Goal: Task Accomplishment & Management: Manage account settings

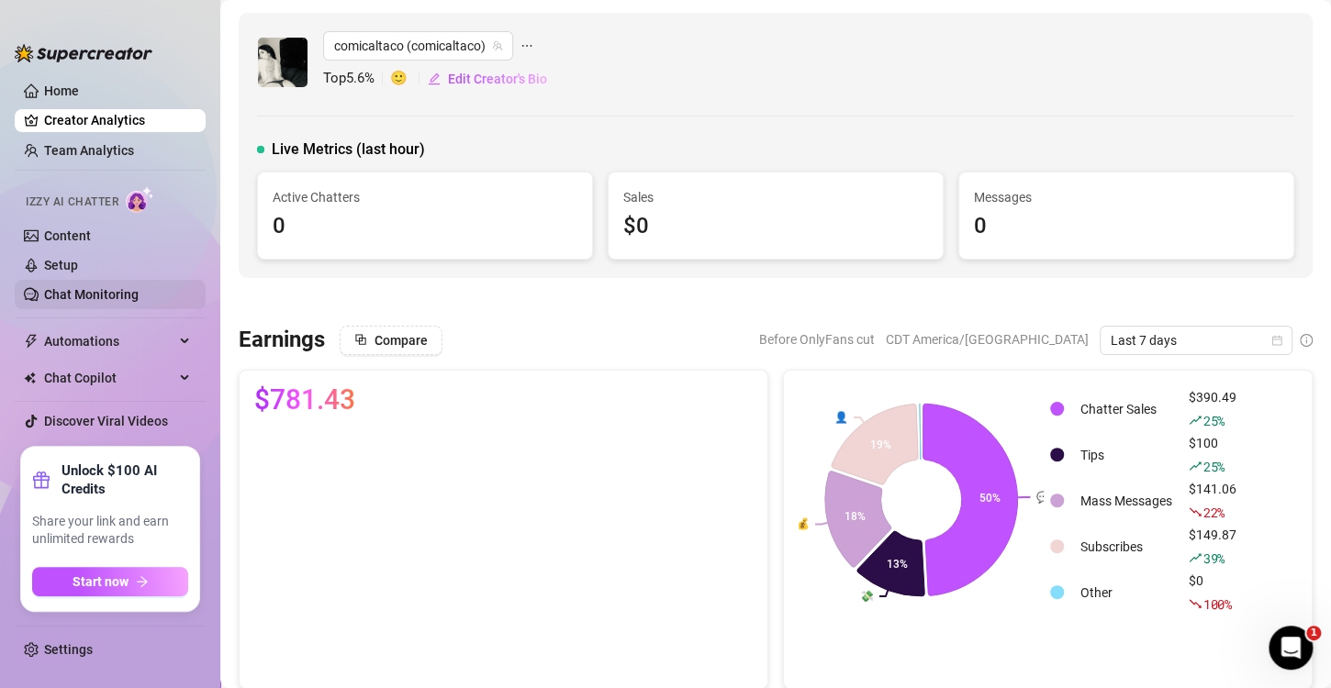
drag, startPoint x: 73, startPoint y: 235, endPoint x: 189, endPoint y: 285, distance: 126.7
click at [73, 235] on link "Content" at bounding box center [67, 236] width 47 height 15
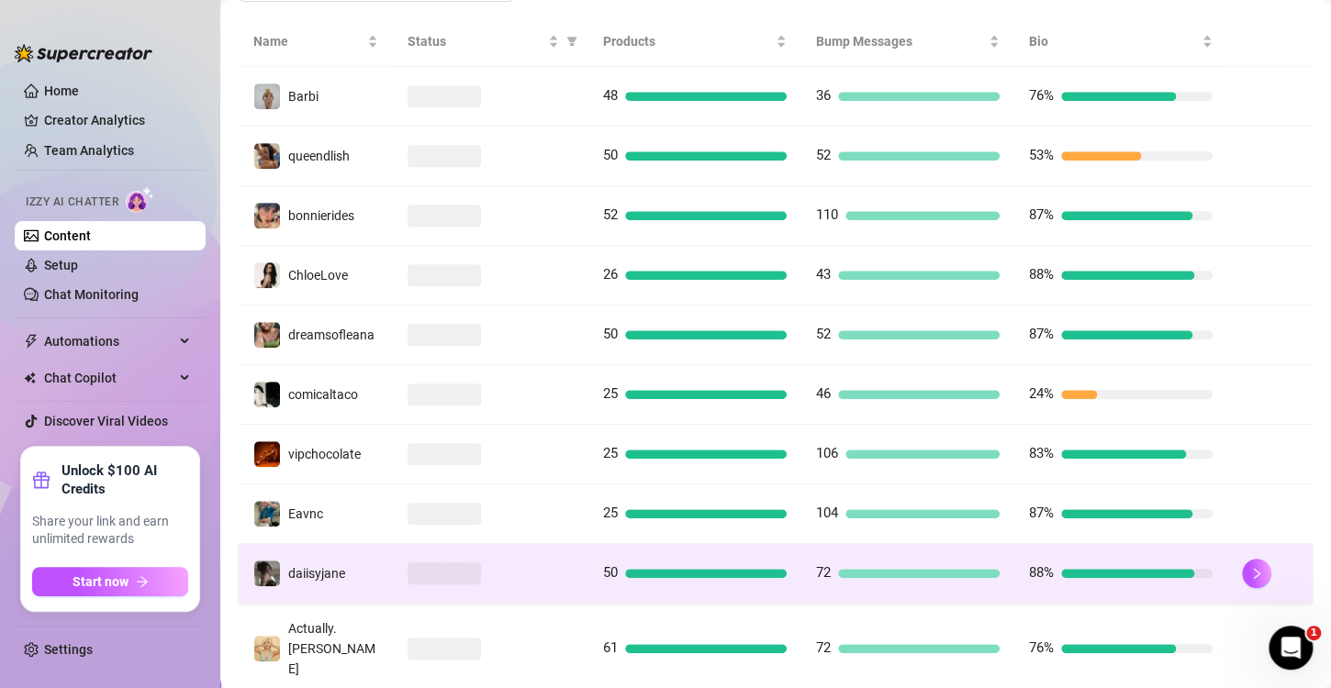
scroll to position [456, 0]
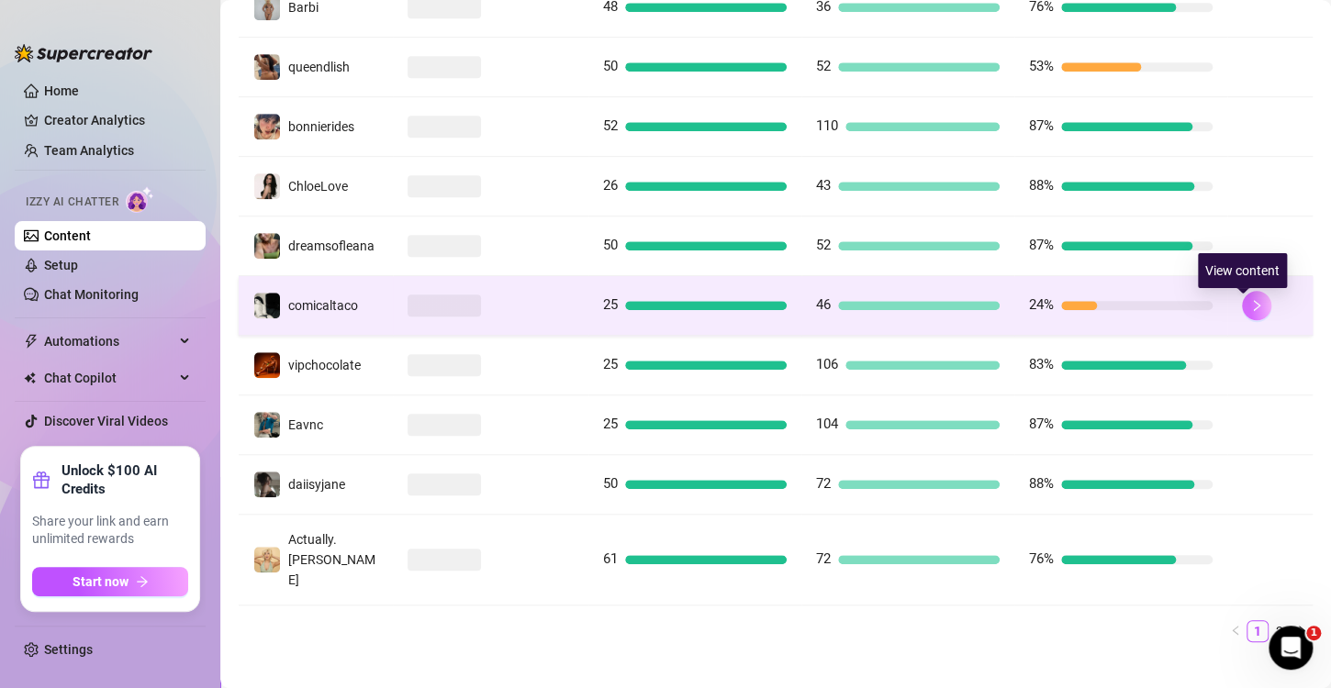
click at [1242, 316] on button "button" at bounding box center [1256, 305] width 29 height 29
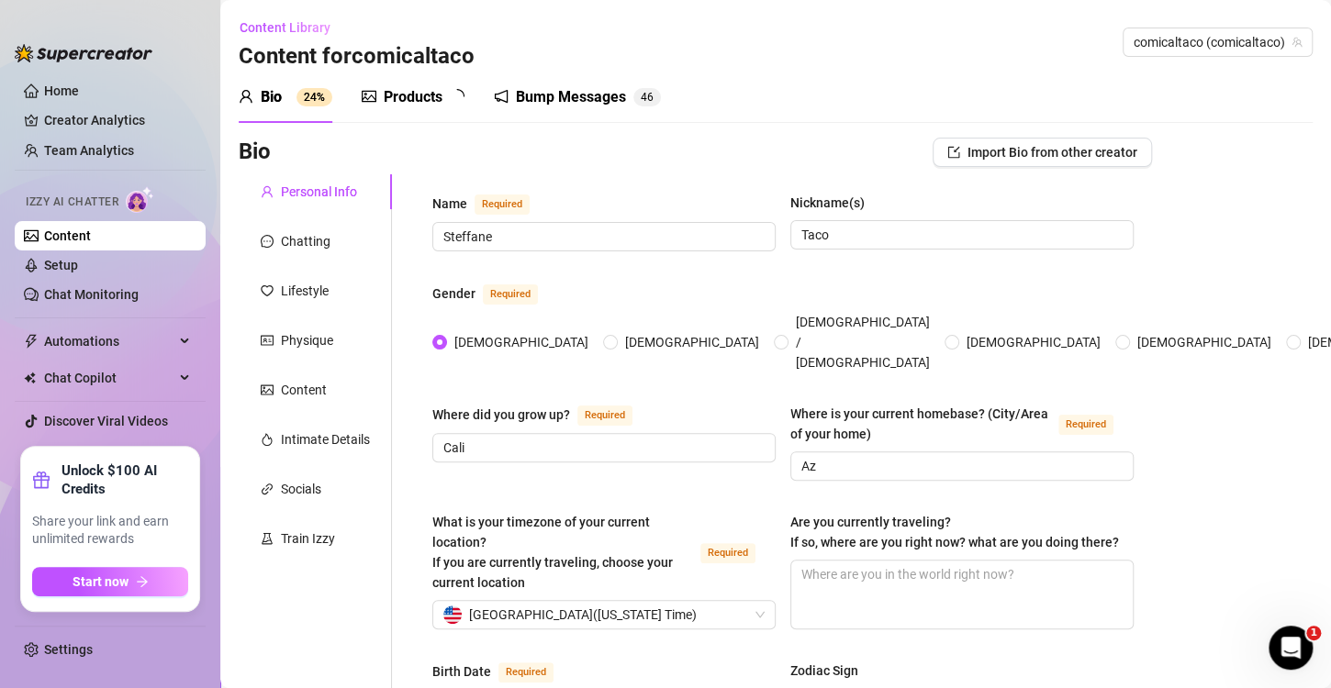
click at [391, 102] on div "Products" at bounding box center [413, 97] width 59 height 22
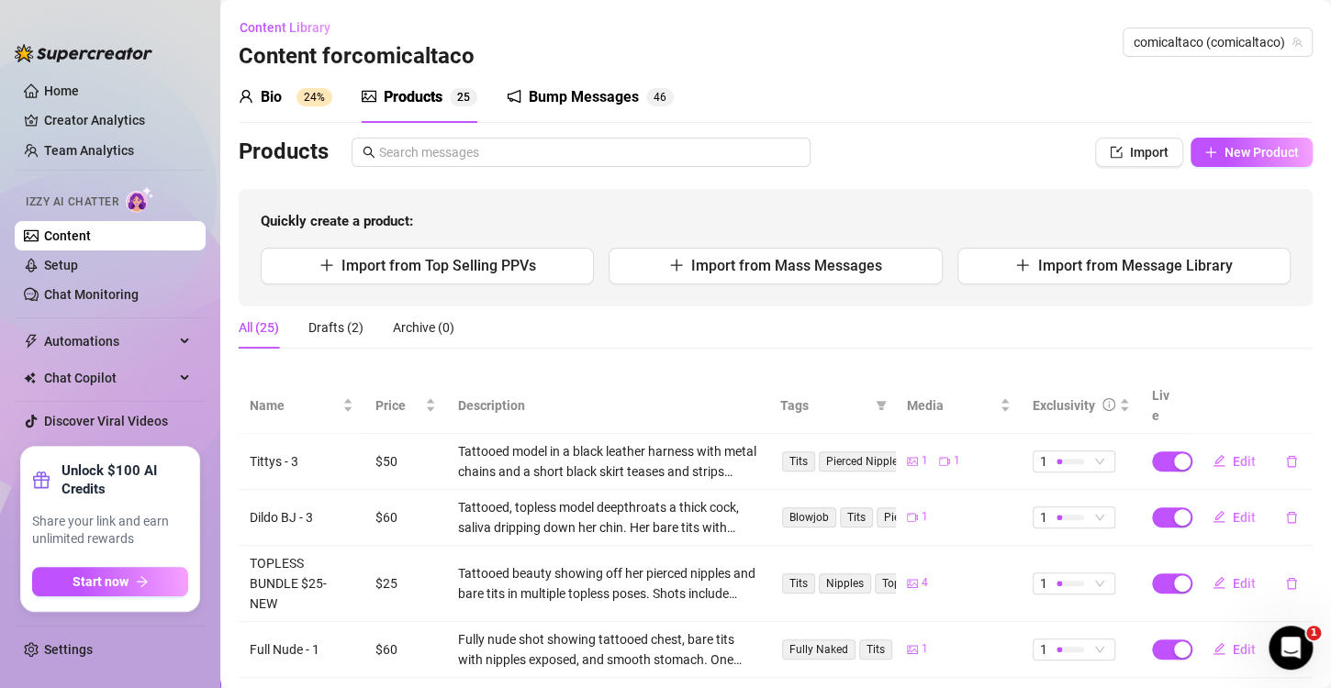
click at [423, 100] on div "Products" at bounding box center [413, 97] width 59 height 22
click at [64, 92] on link "Home" at bounding box center [61, 91] width 35 height 15
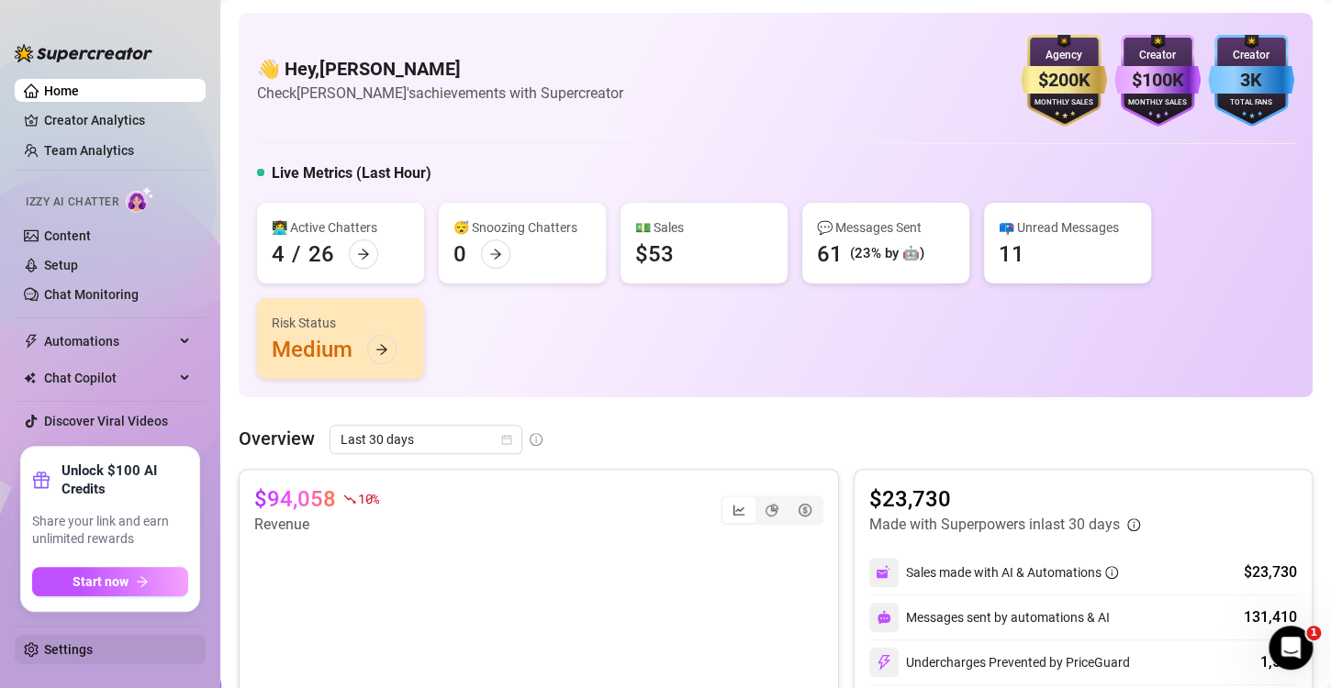
click at [80, 657] on link "Settings" at bounding box center [68, 650] width 49 height 15
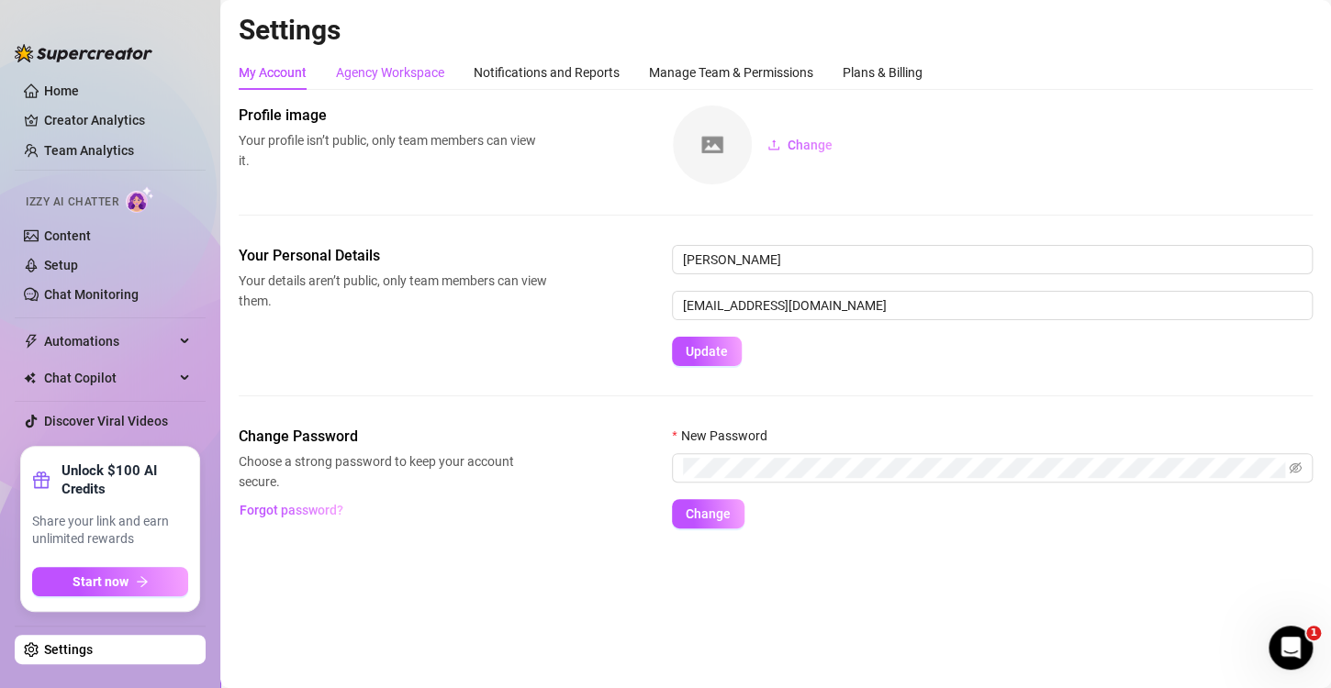
click at [418, 72] on div "Agency Workspace" at bounding box center [390, 72] width 108 height 20
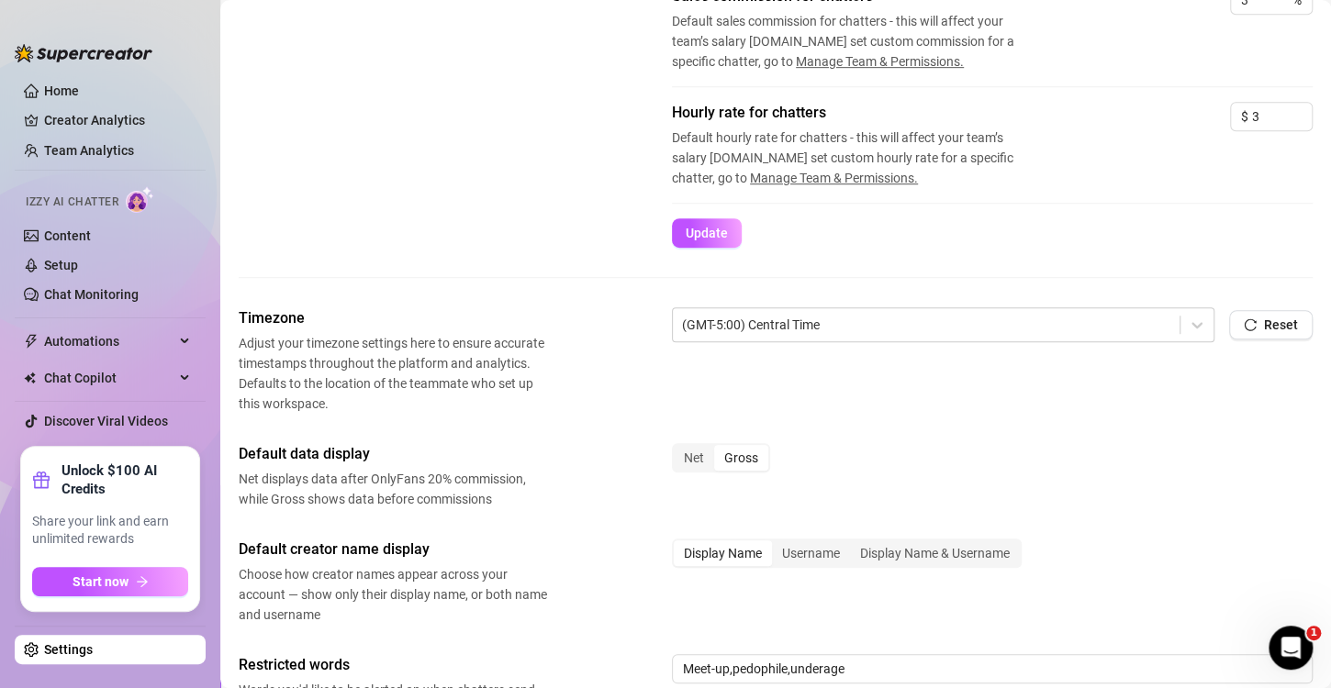
scroll to position [459, 0]
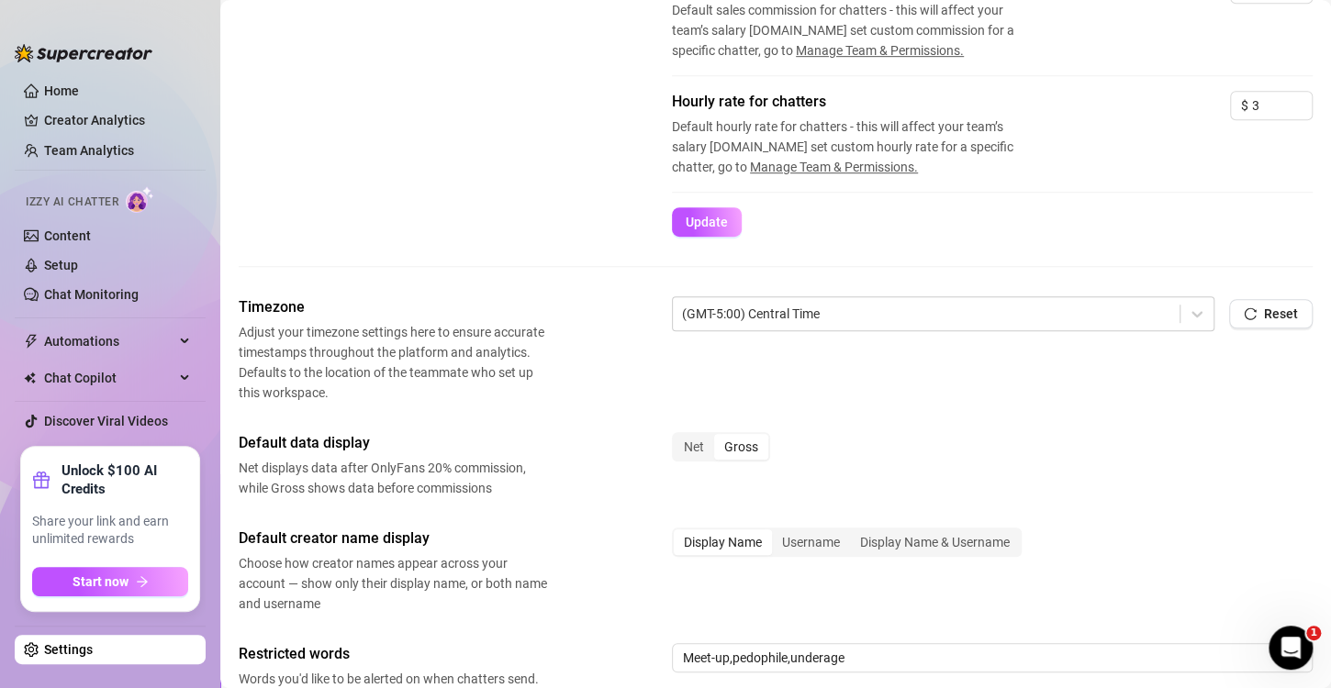
click at [1055, 367] on div "Timezone Adjust your timezone settings here to ensure accurate timestamps throu…" at bounding box center [776, 350] width 1074 height 106
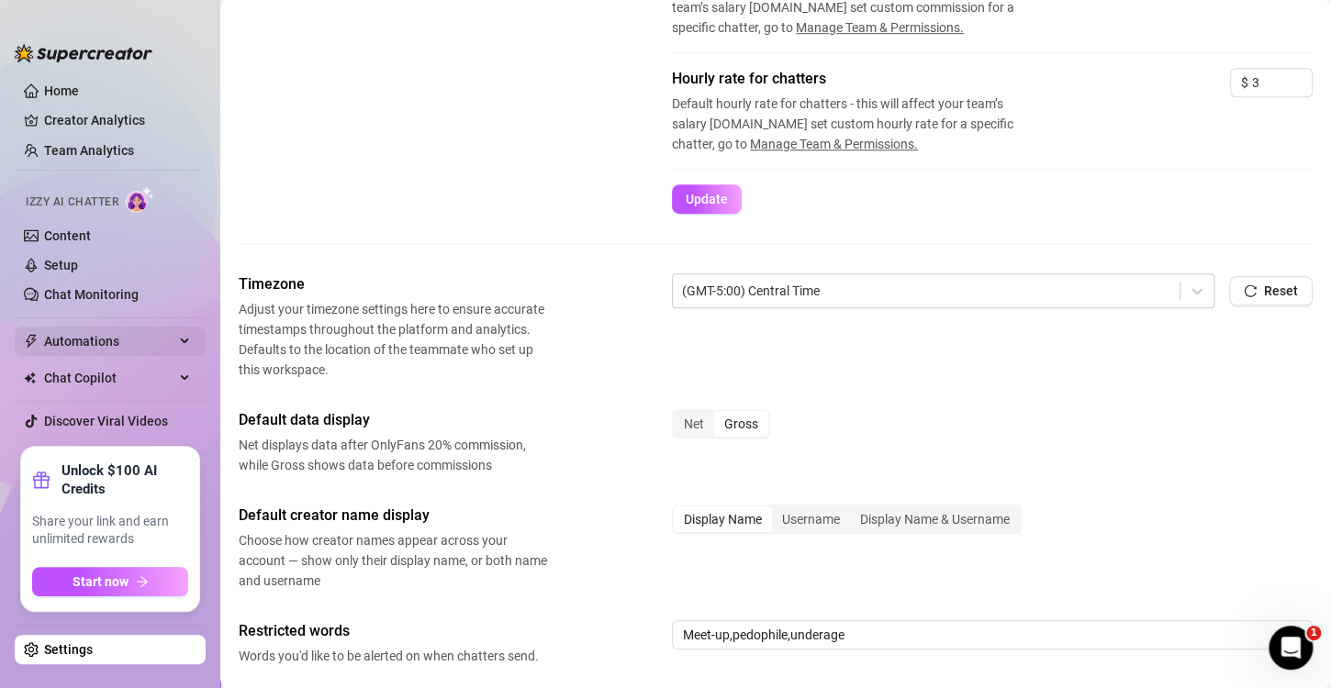
scroll to position [420, 0]
